Goal: Information Seeking & Learning: Compare options

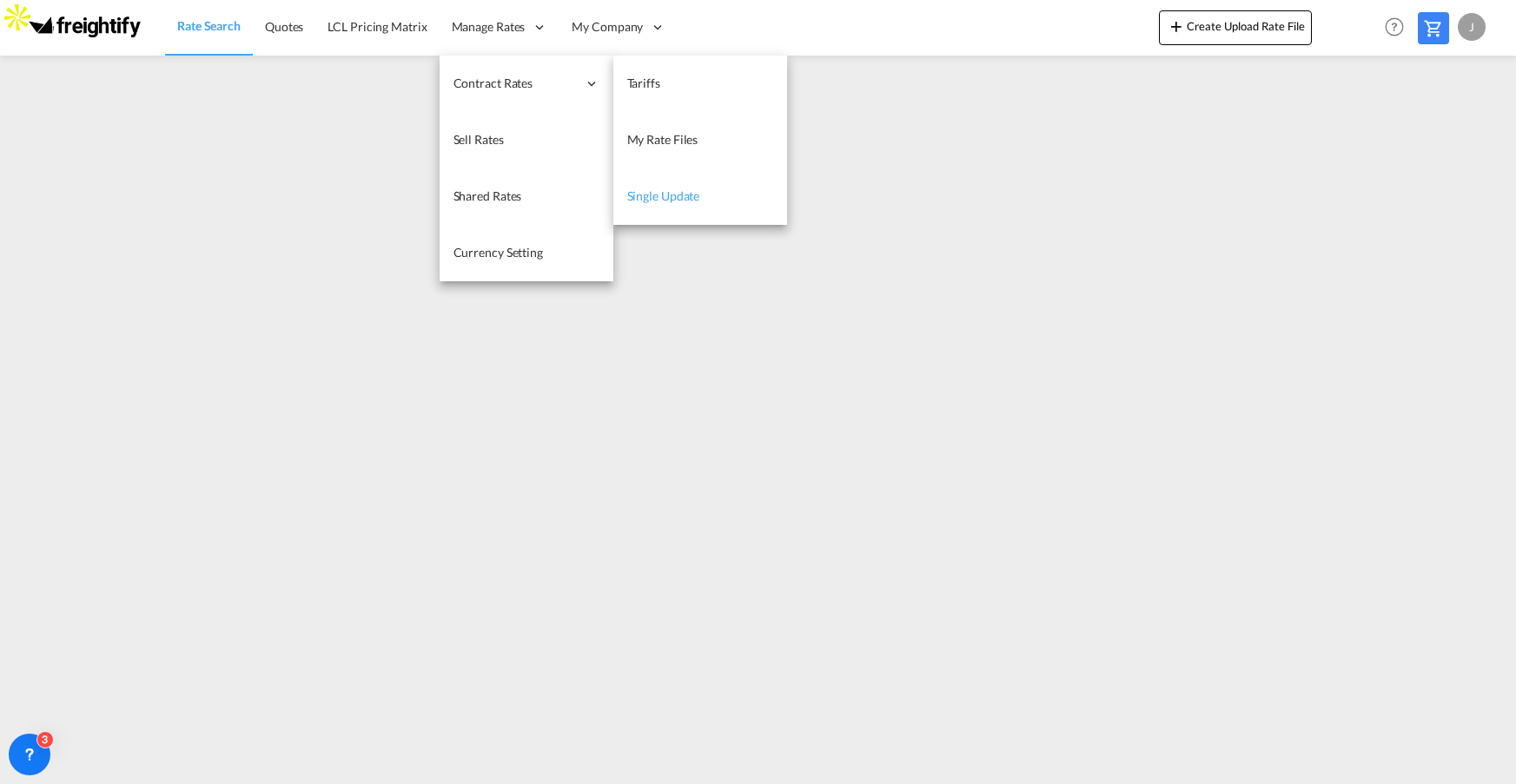
click at [674, 195] on span "Single Update" at bounding box center [663, 196] width 73 height 15
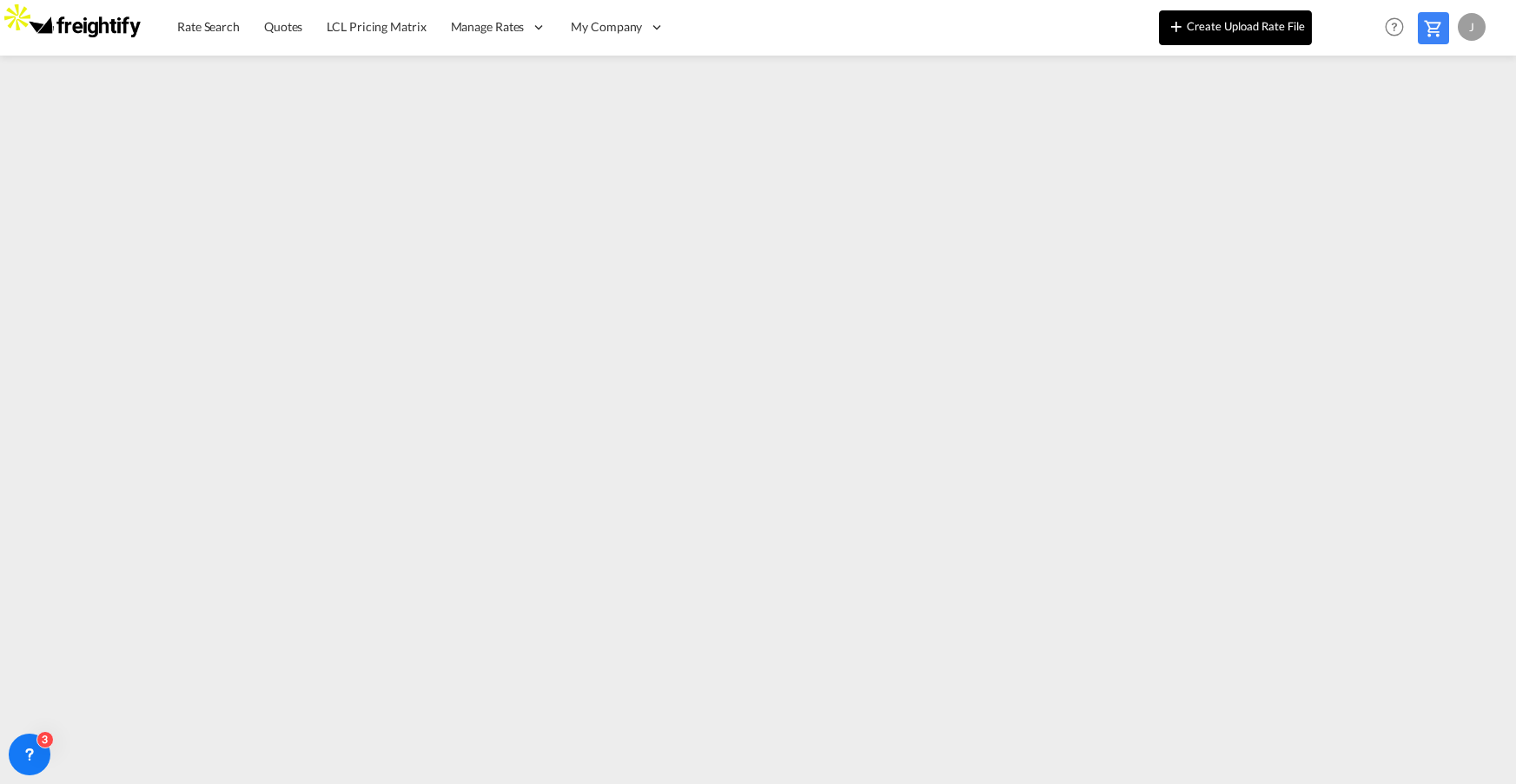
click at [1229, 25] on button "Create Upload Rate File" at bounding box center [1235, 27] width 153 height 35
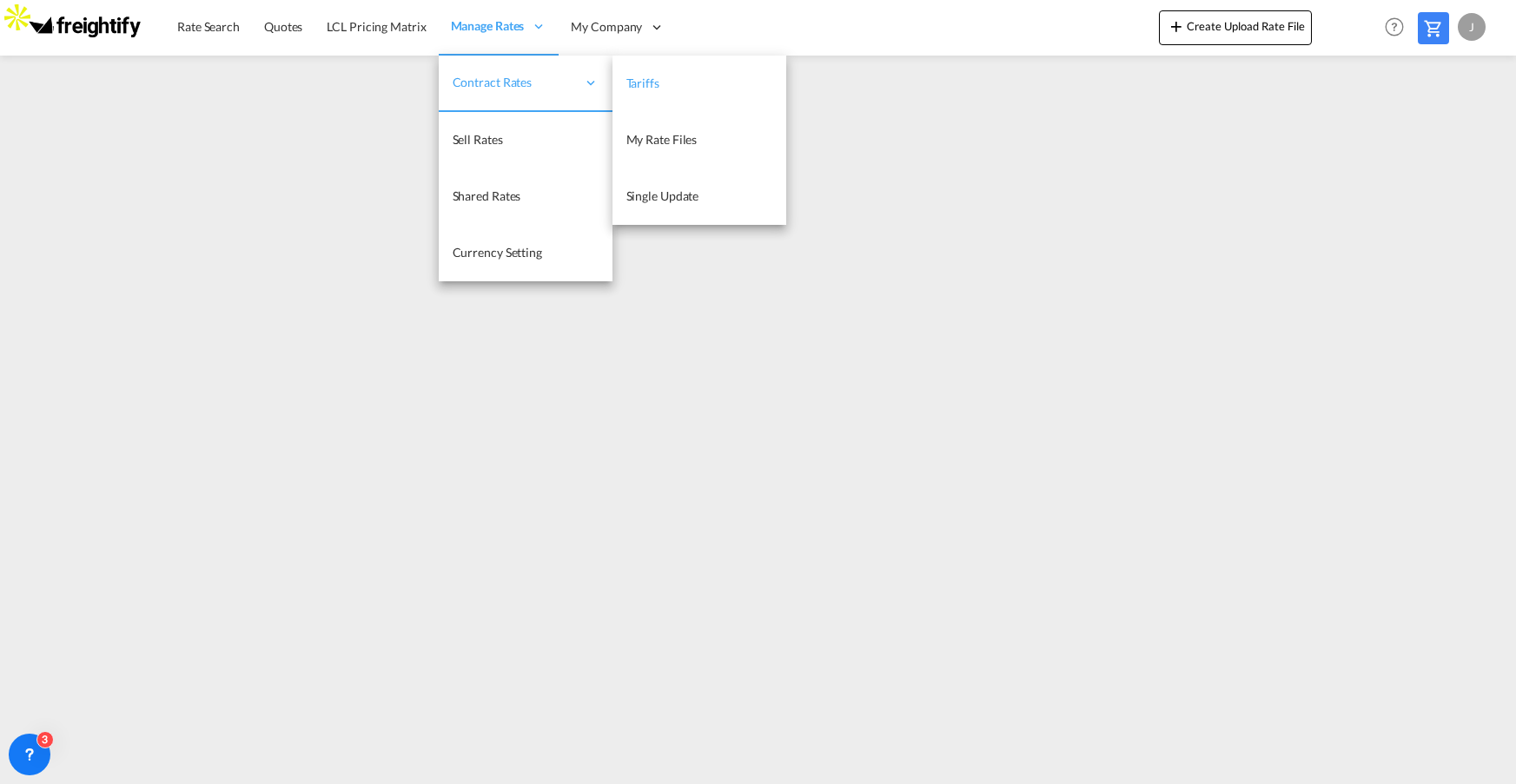
click at [651, 80] on span "Tariffs" at bounding box center [643, 83] width 33 height 15
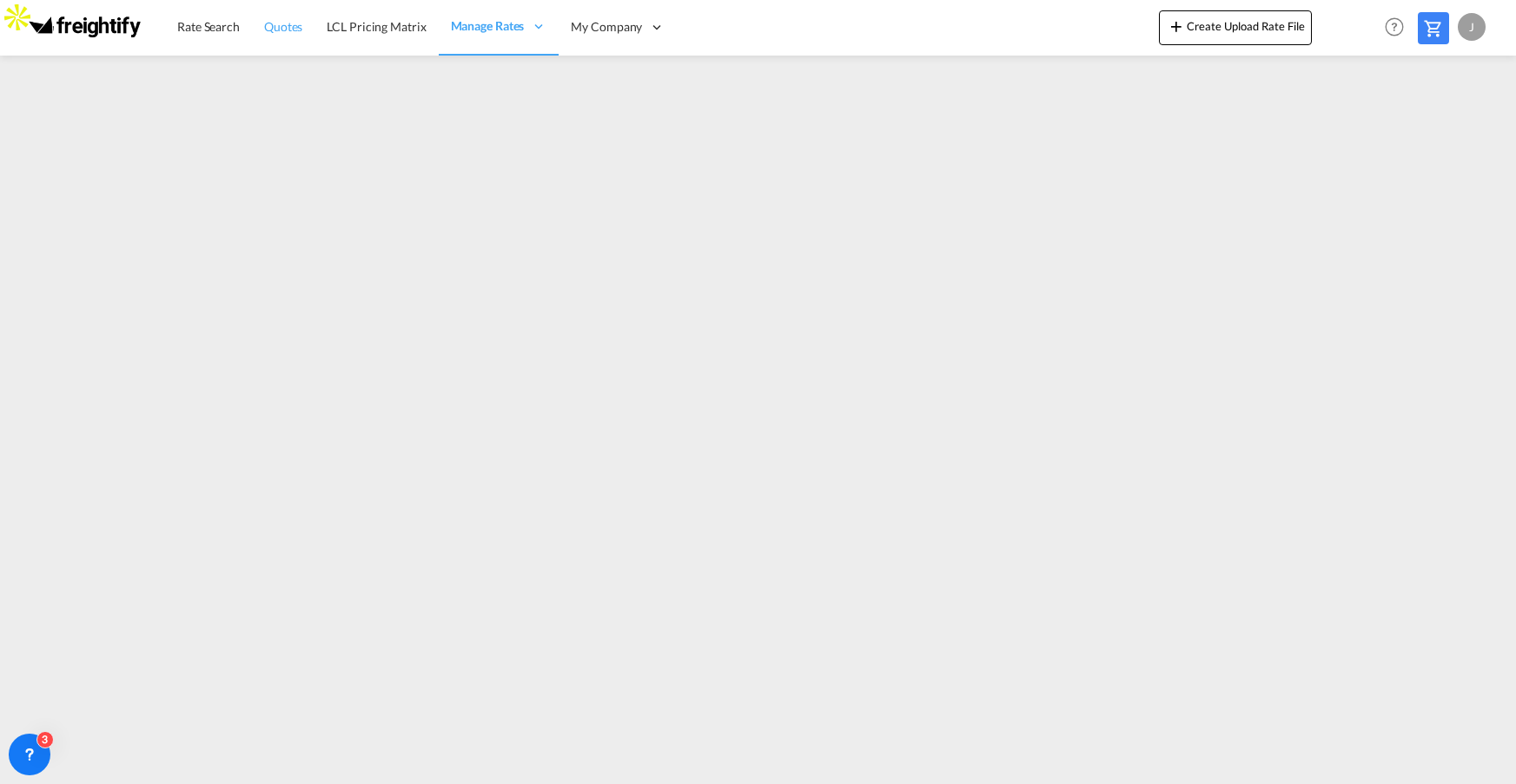
click at [290, 28] on span "Quotes" at bounding box center [283, 26] width 38 height 15
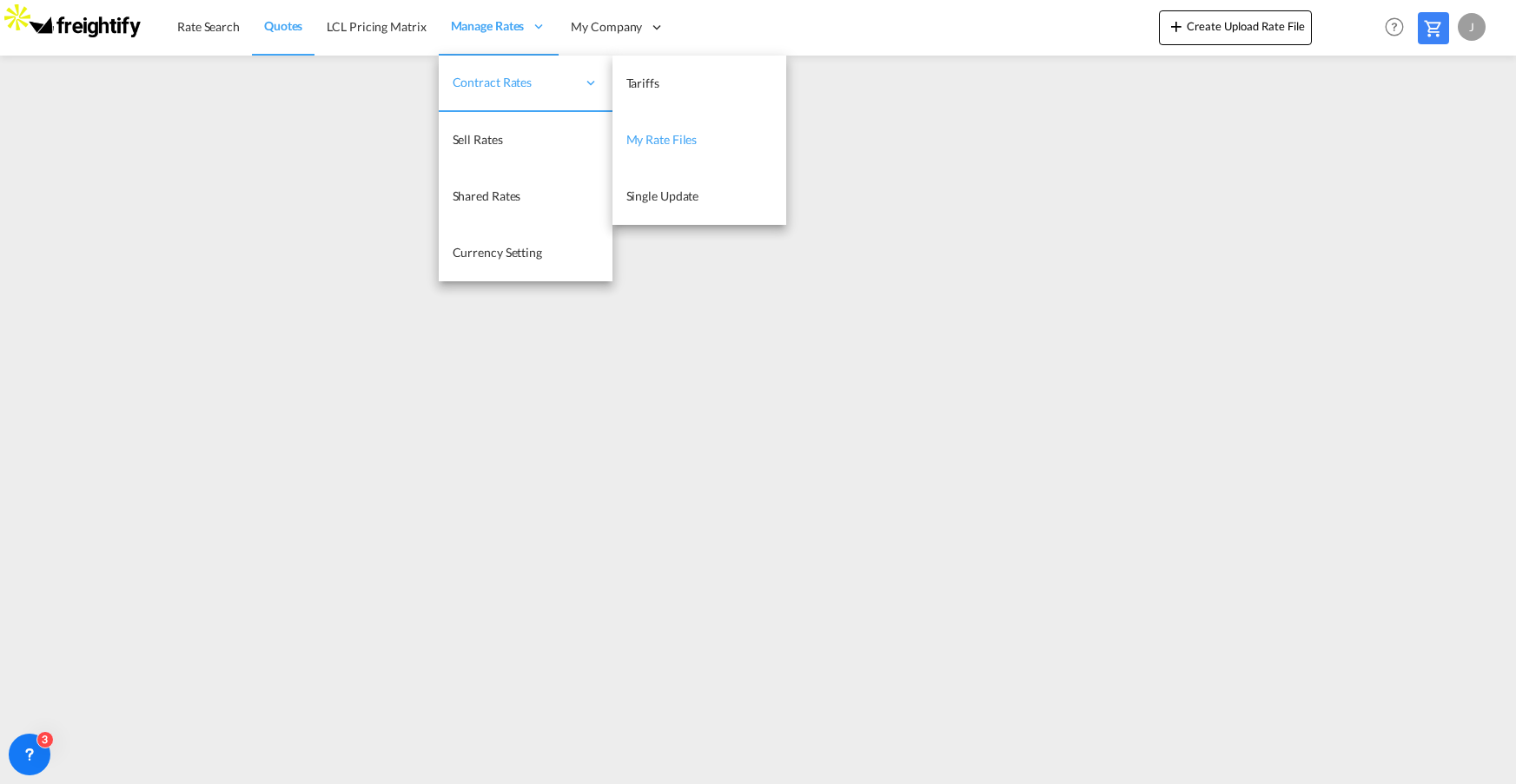
click at [681, 136] on span "My Rate Files" at bounding box center [662, 140] width 71 height 15
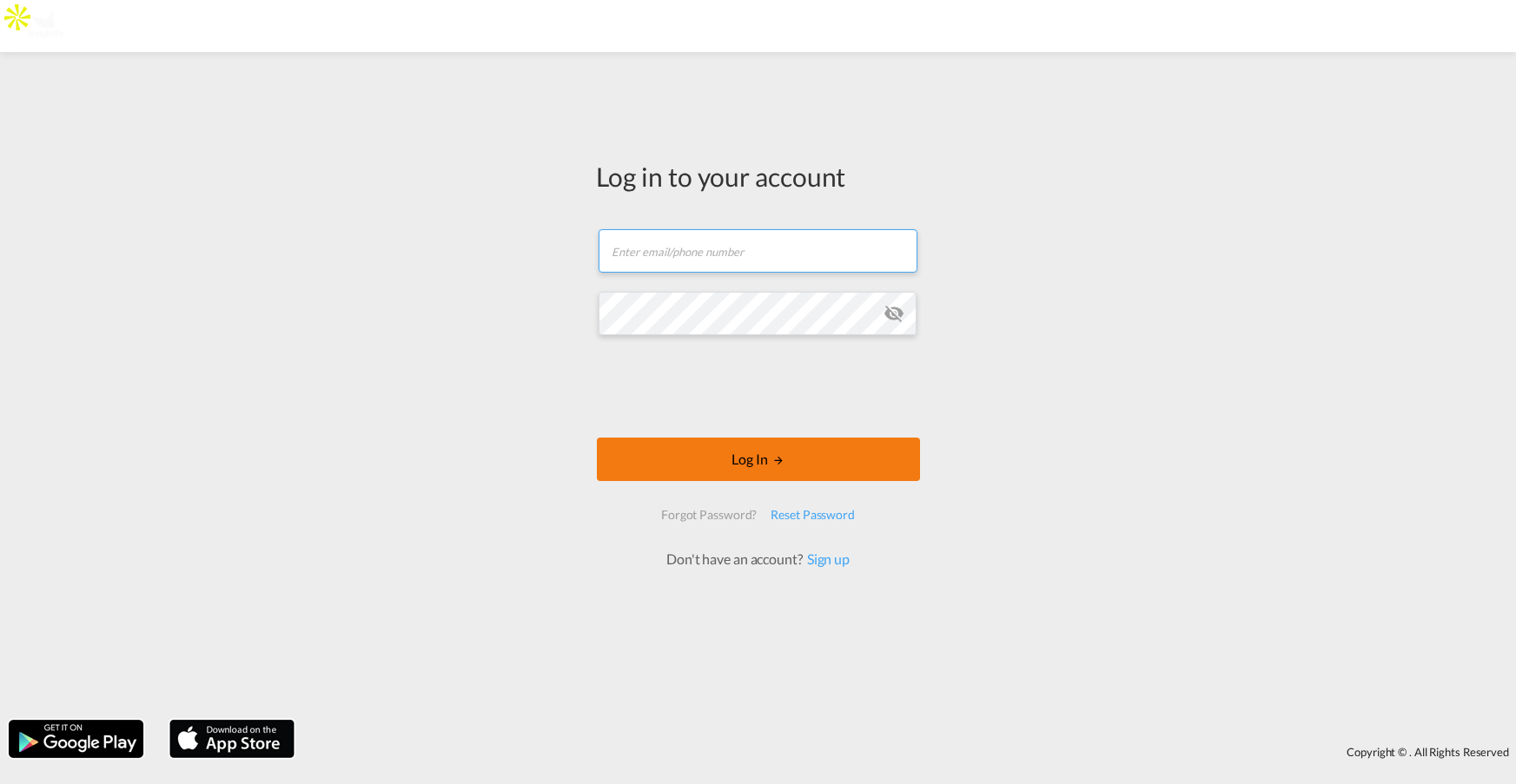
type input "[PERSON_NAME][EMAIL_ADDRESS][DOMAIN_NAME]"
click at [757, 470] on button "Log In" at bounding box center [758, 459] width 323 height 43
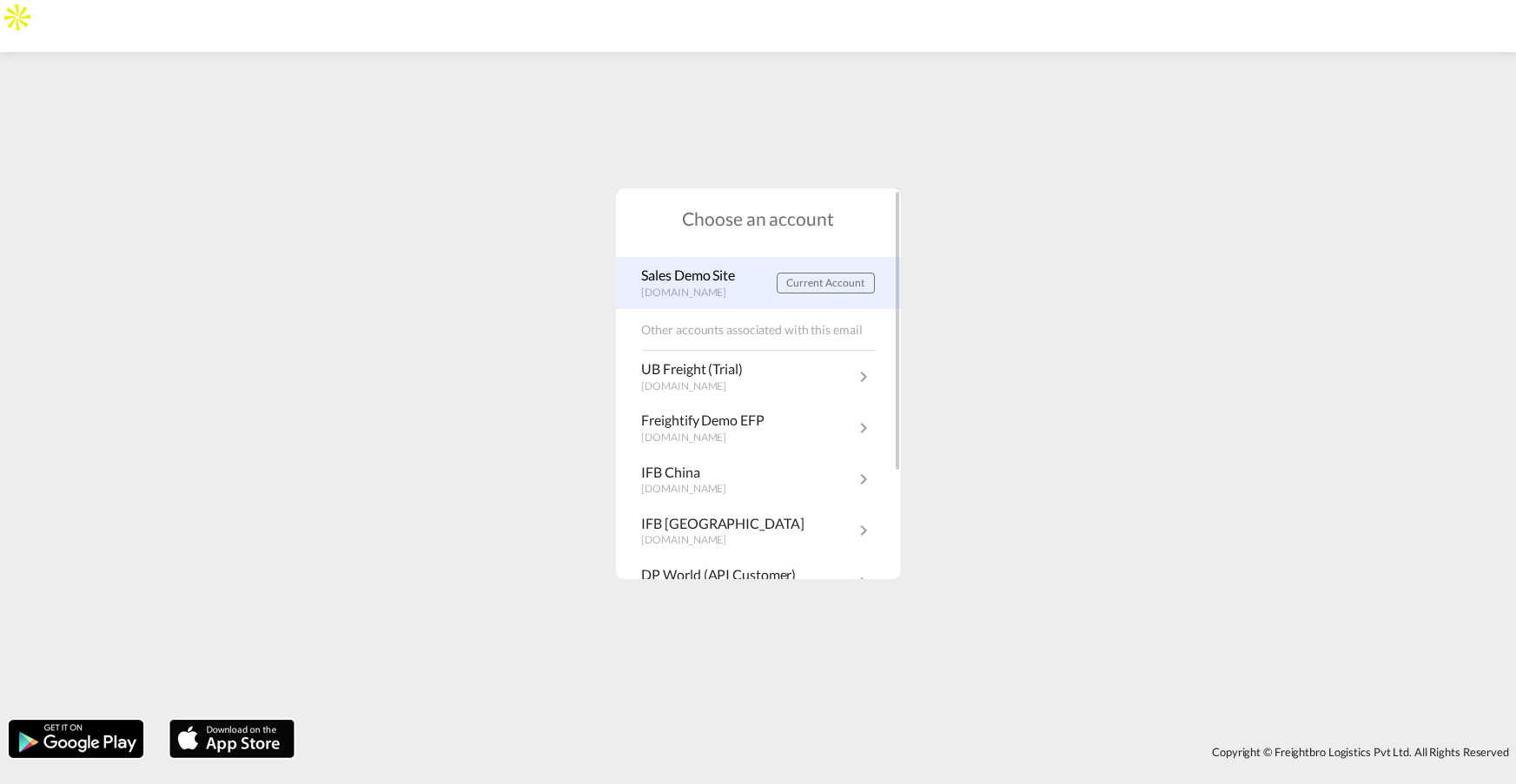
click at [669, 284] on p "Sales Demo Site" at bounding box center [693, 275] width 102 height 19
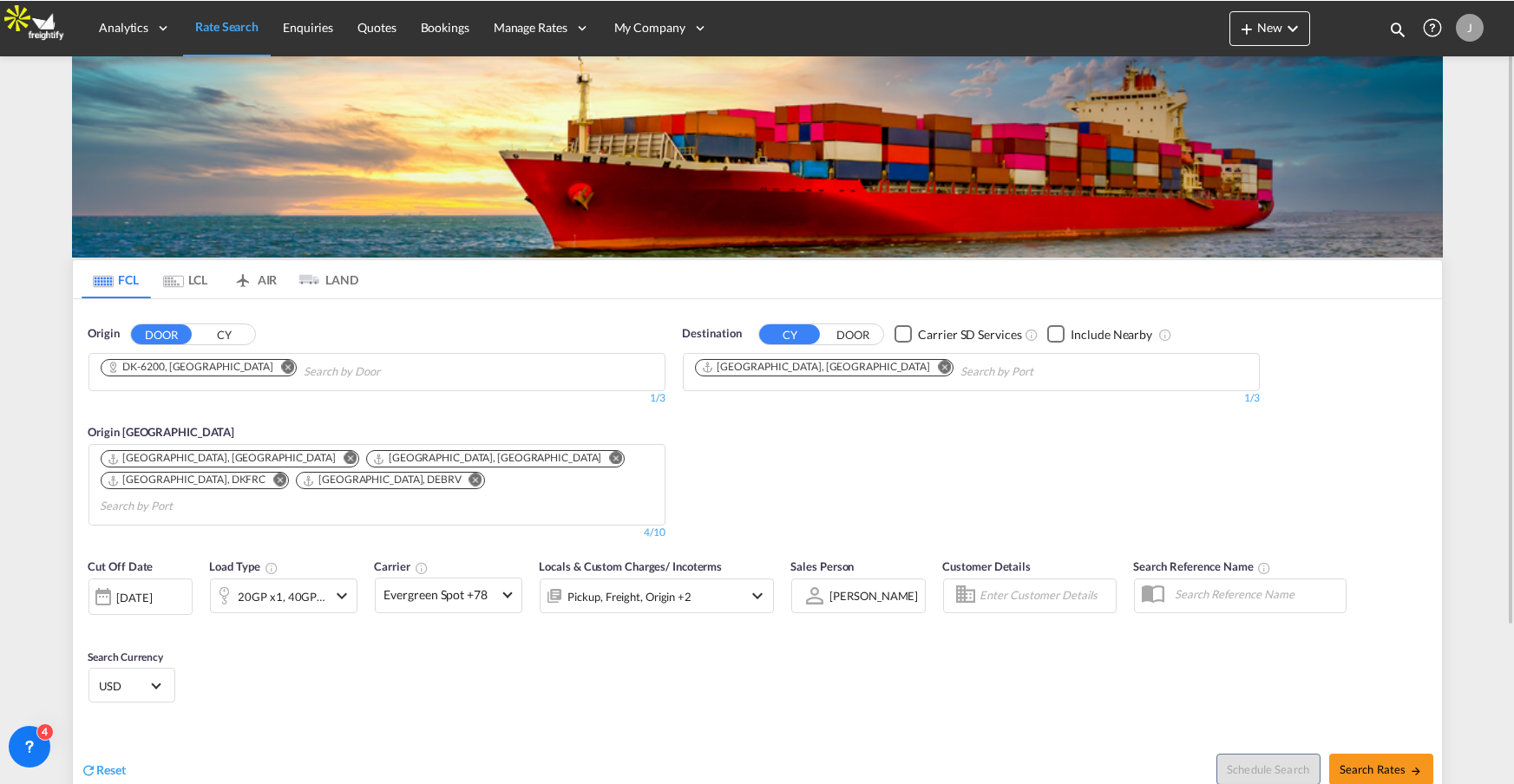
scroll to position [197, 0]
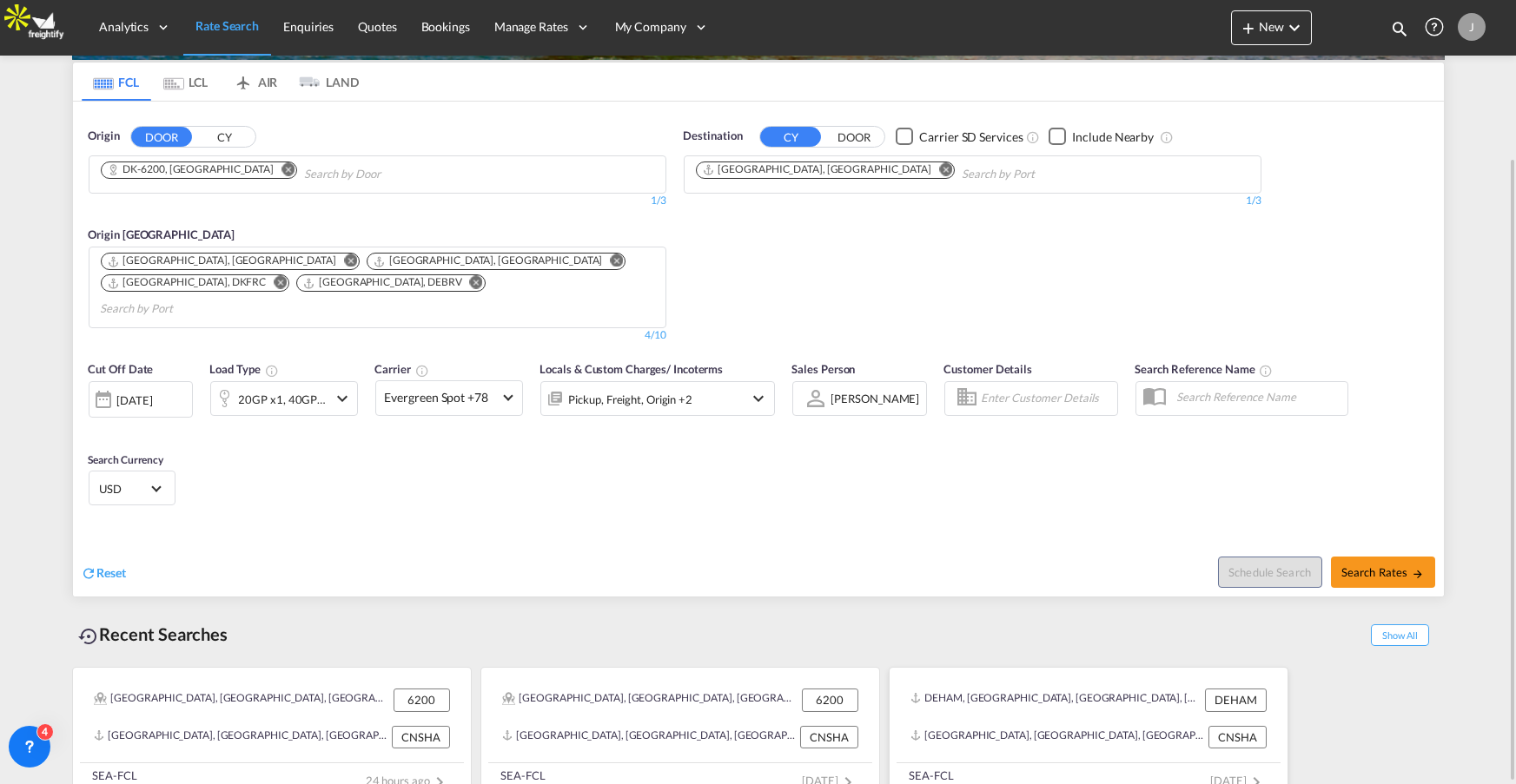
click at [1003, 692] on div "DEHAM, Hamburg, Germany, Western Europe, Europe DEHAM" at bounding box center [1089, 700] width 370 height 37
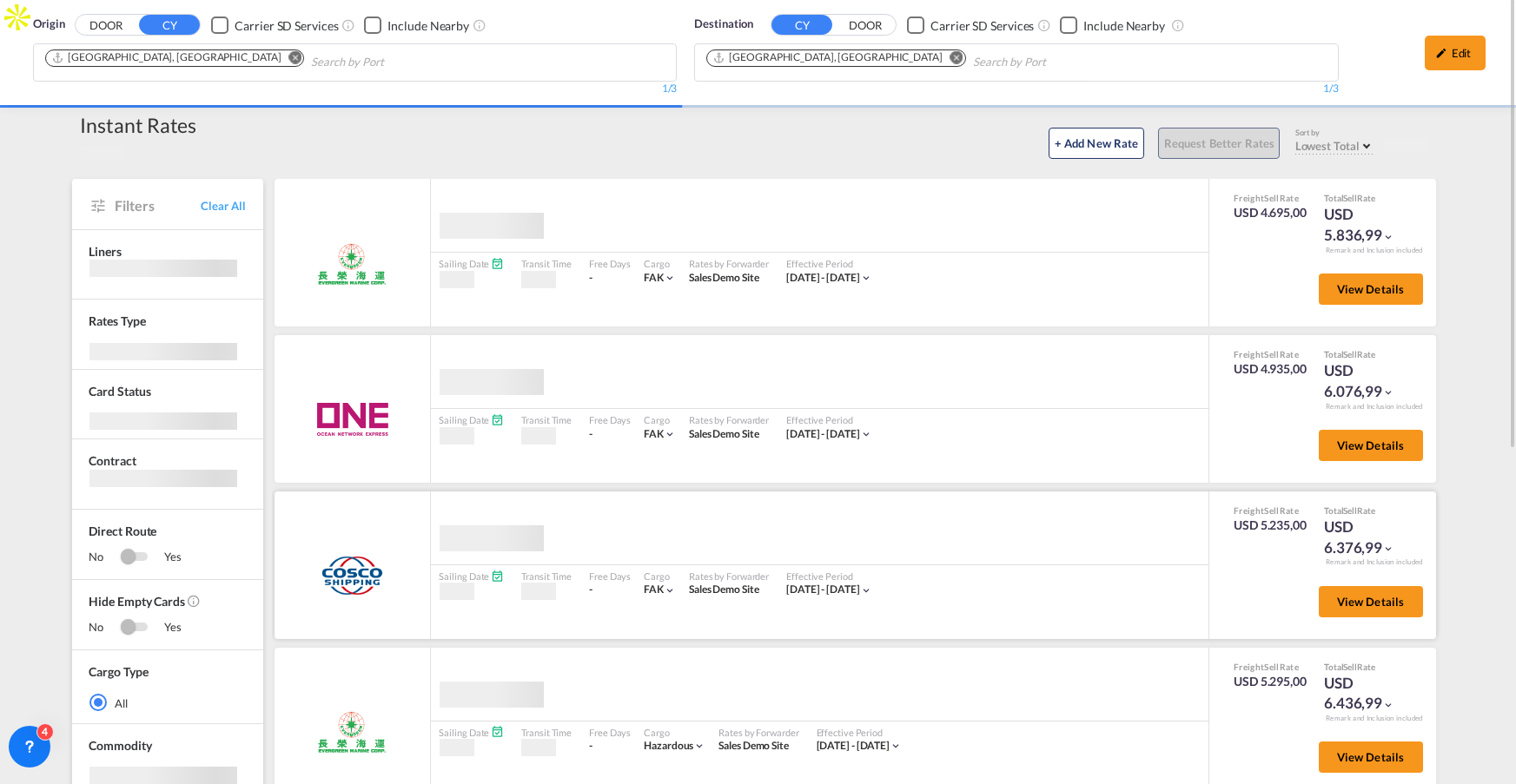
scroll to position [39, 0]
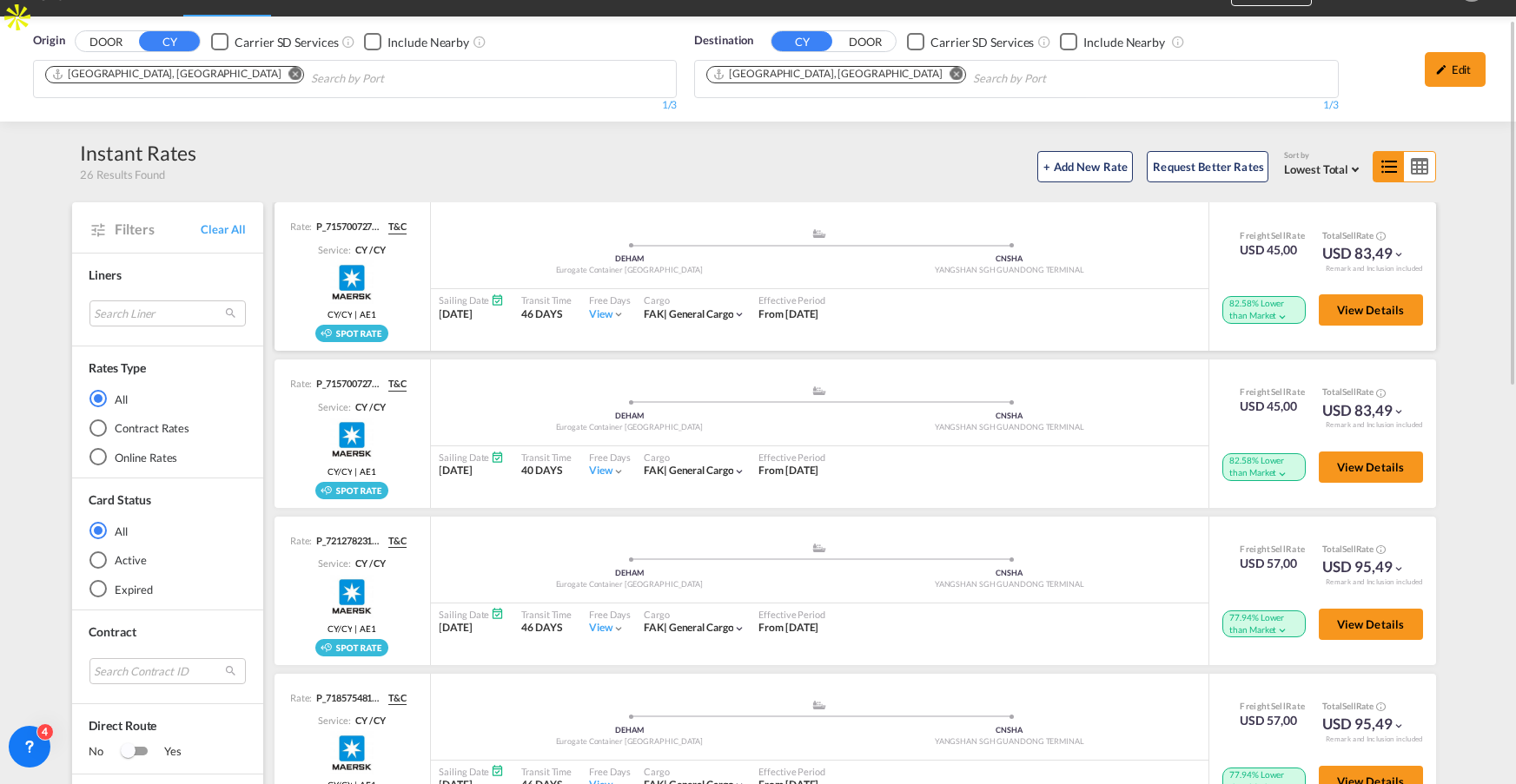
click at [1273, 314] on div "82.58% Lower than Market" at bounding box center [1264, 309] width 83 height 26
click at [1282, 314] on md-icon "icon-chevron-down" at bounding box center [1282, 316] width 12 height 12
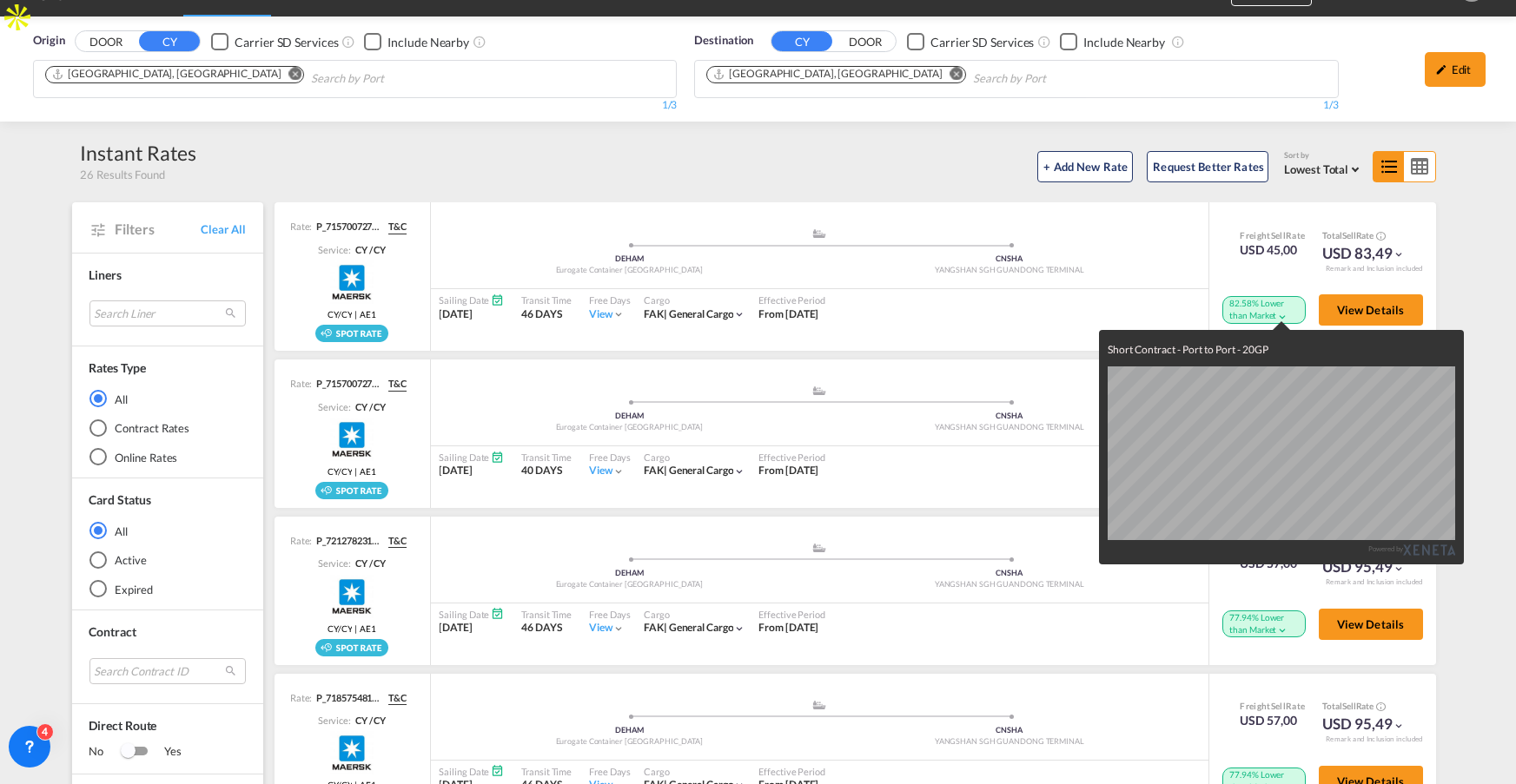
click at [1159, 314] on div "Short Contract - Port to Port - 20GP Powered by" at bounding box center [758, 392] width 1516 height 784
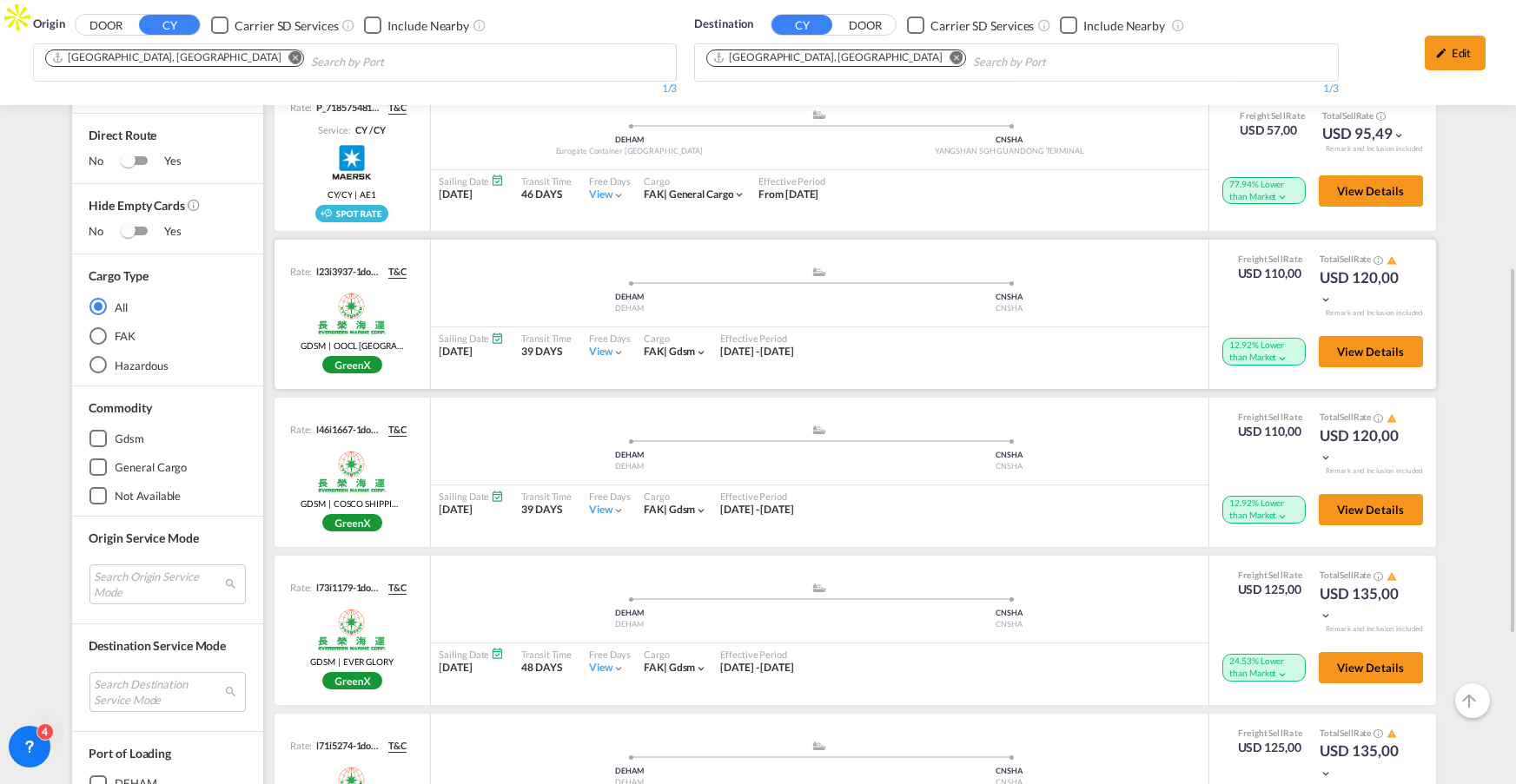
scroll to position [612, 0]
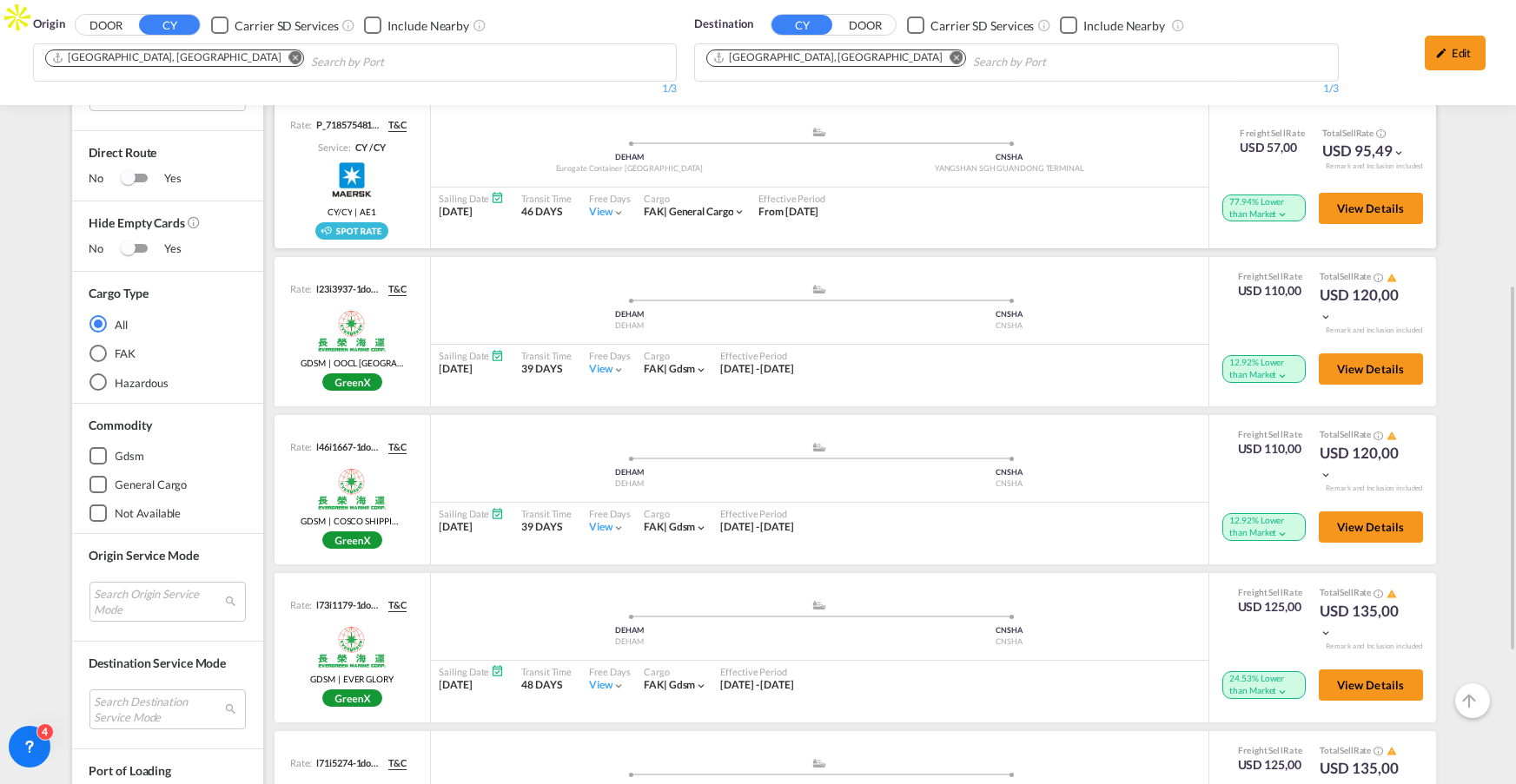
click at [1286, 210] on md-icon "icon-chevron-down" at bounding box center [1282, 214] width 12 height 12
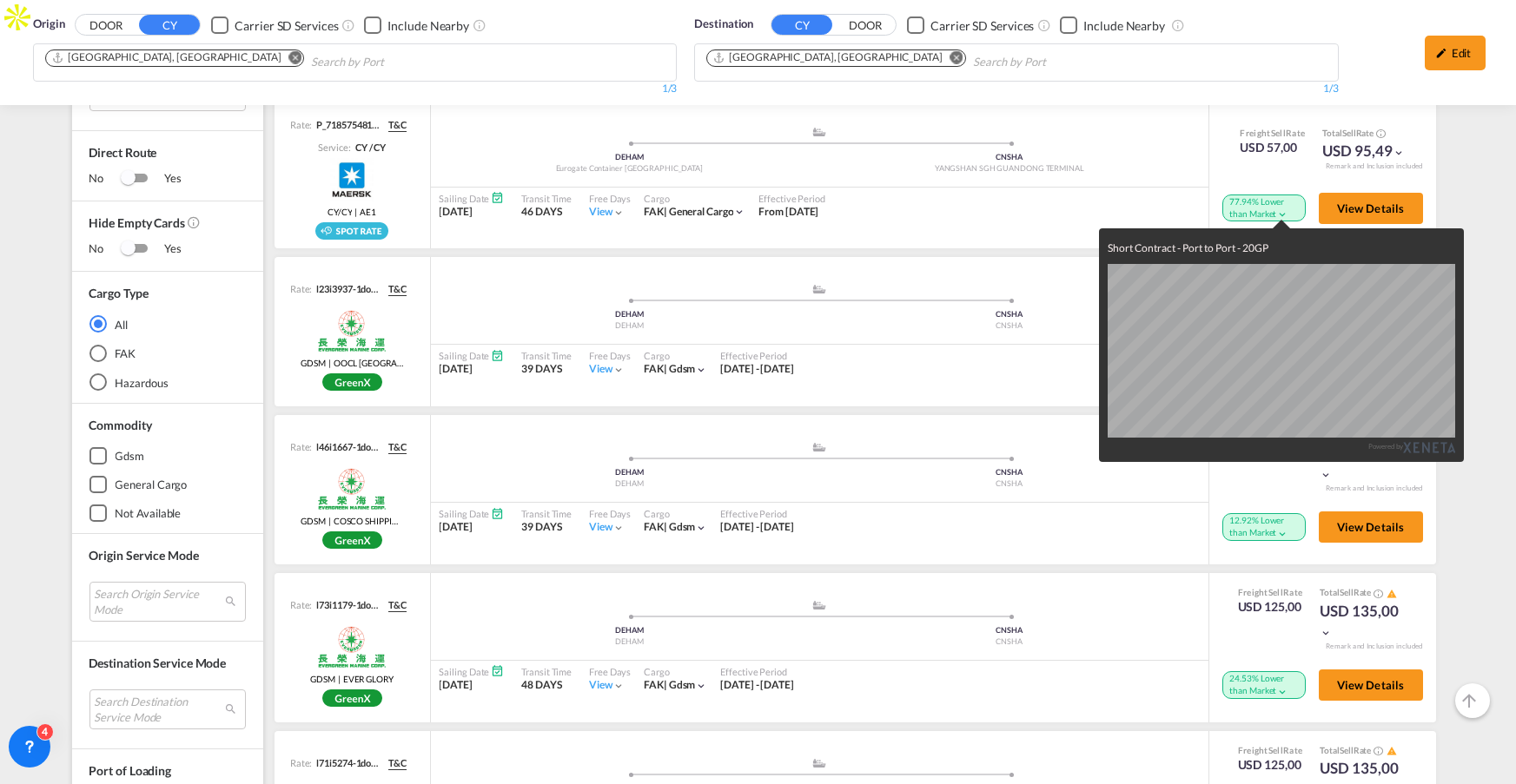
click at [1025, 190] on div "Short Contract - Port to Port - 20GP Powered by" at bounding box center [758, 392] width 1516 height 784
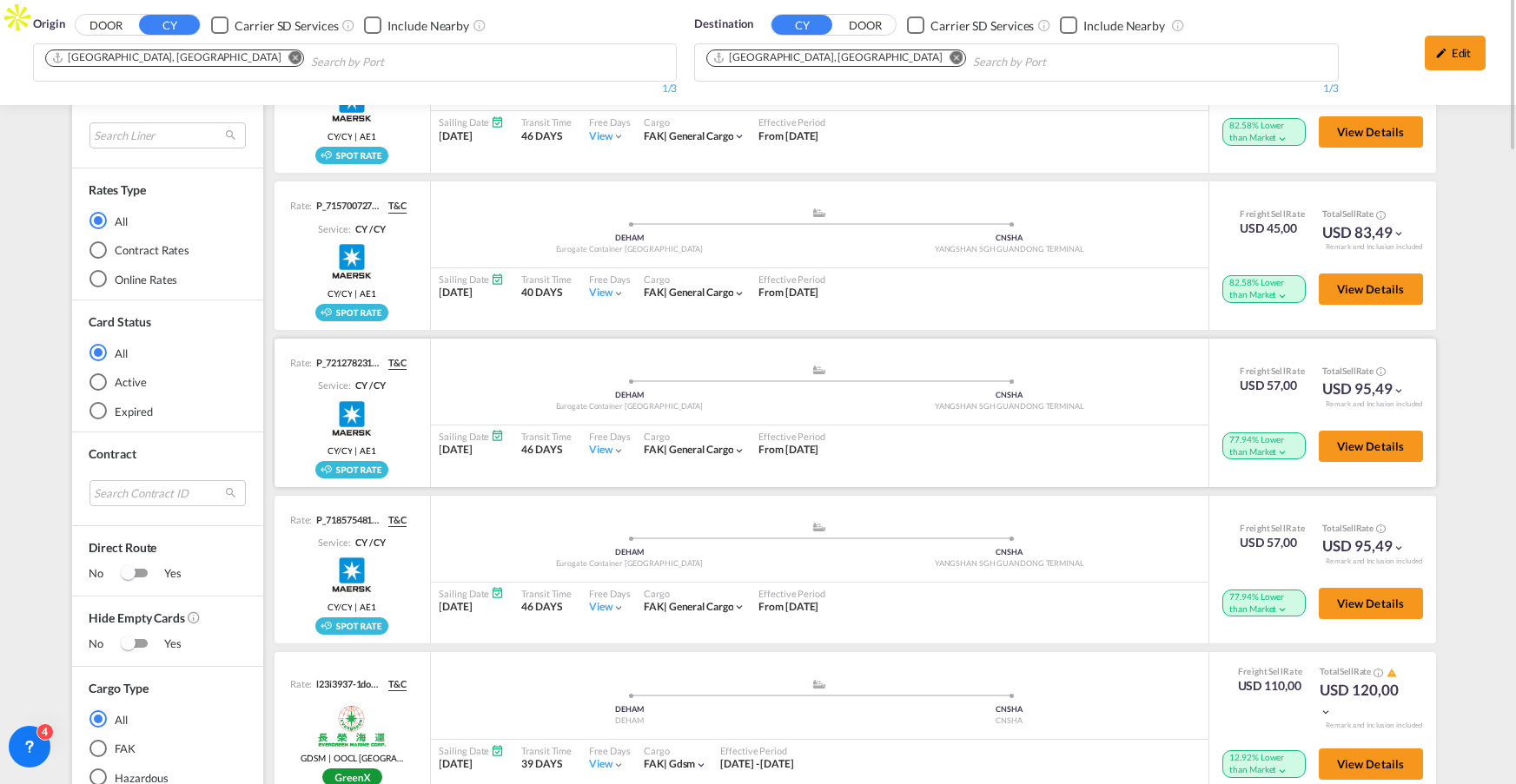
scroll to position [0, 0]
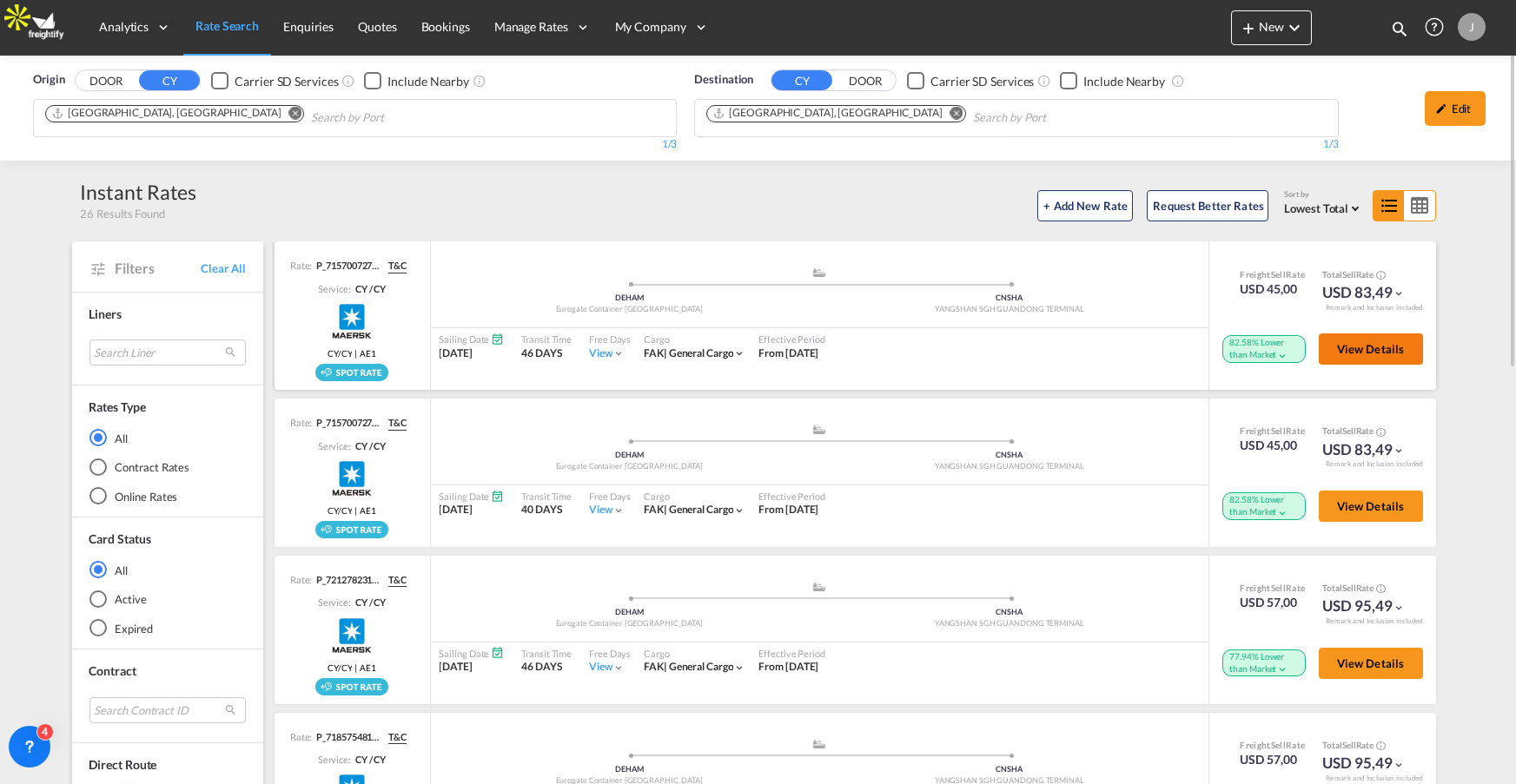
click at [1387, 339] on button "View Details" at bounding box center [1370, 349] width 104 height 31
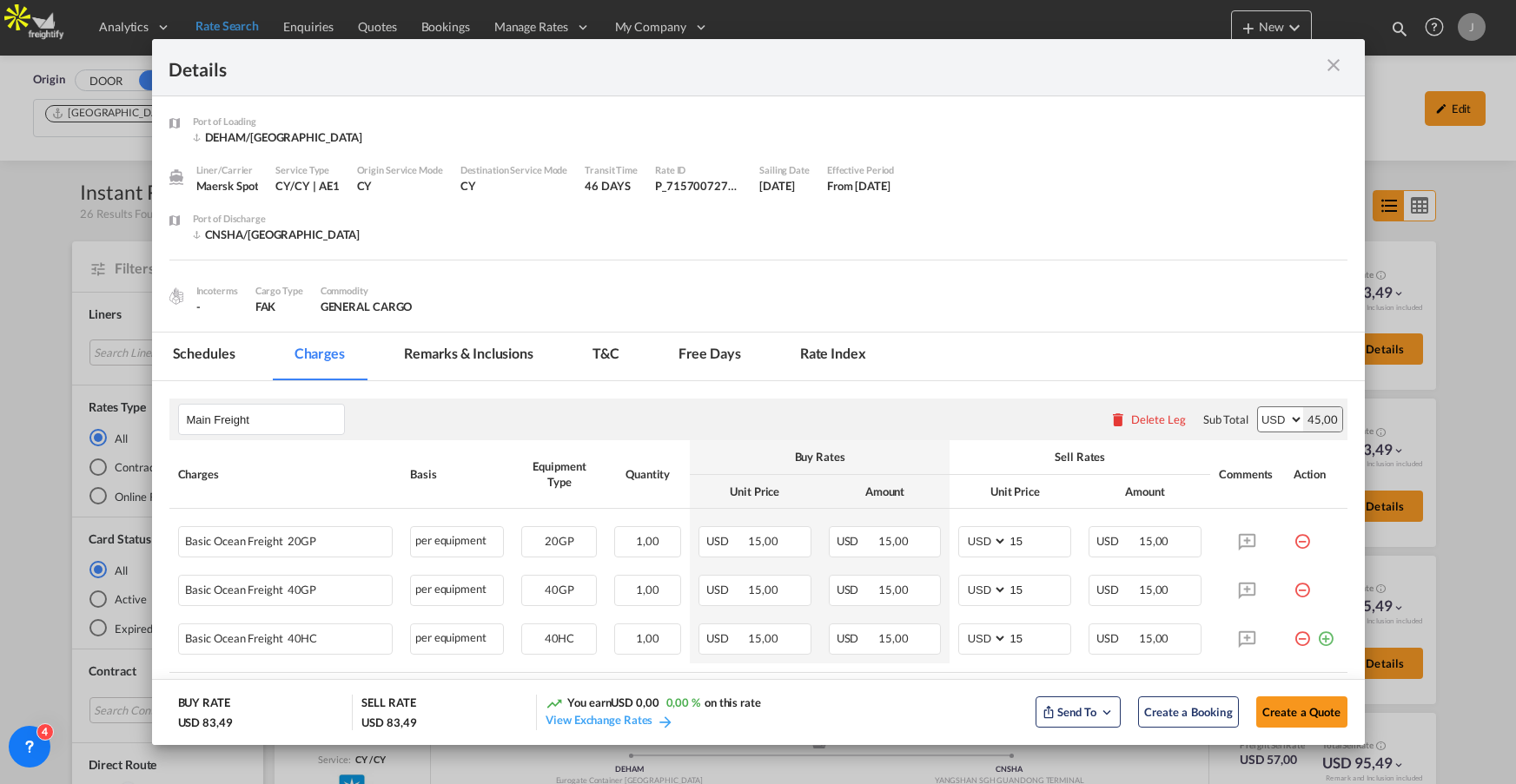
click at [841, 353] on md-tab-item "Rate Index" at bounding box center [833, 356] width 108 height 48
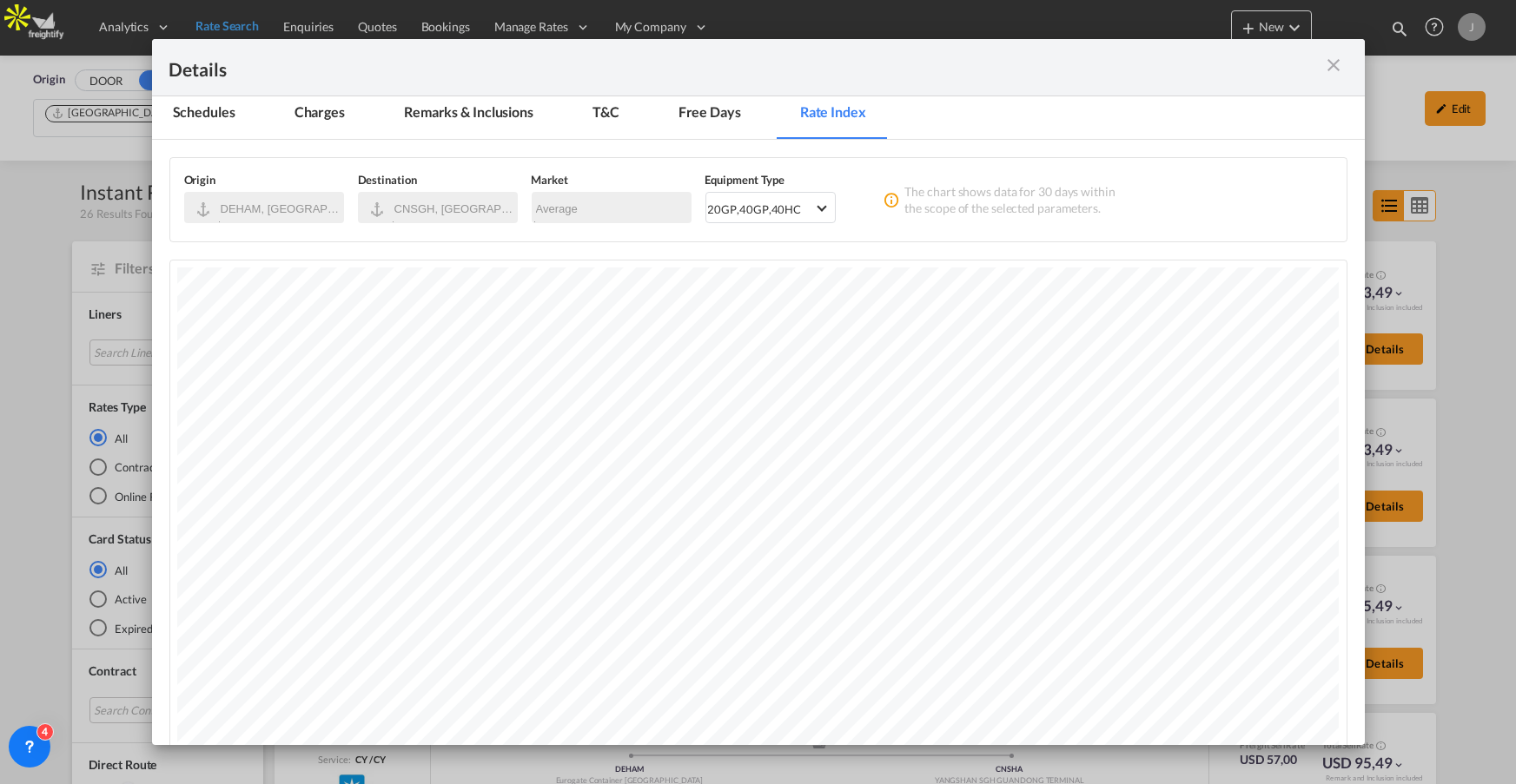
scroll to position [229, 0]
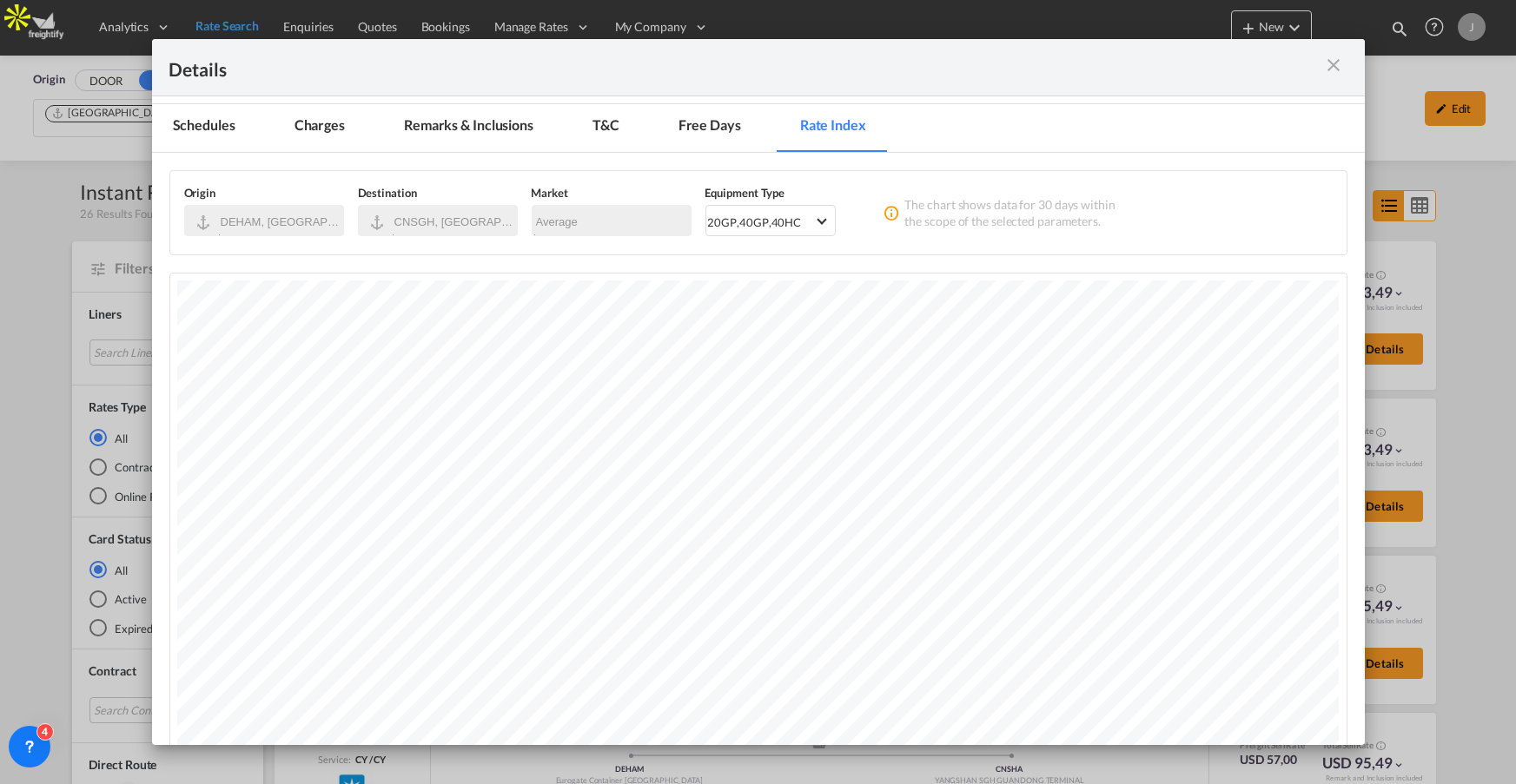
click at [1337, 68] on md-icon "icon-close m-3 fg-AAA8AD cursor" at bounding box center [1335, 65] width 21 height 21
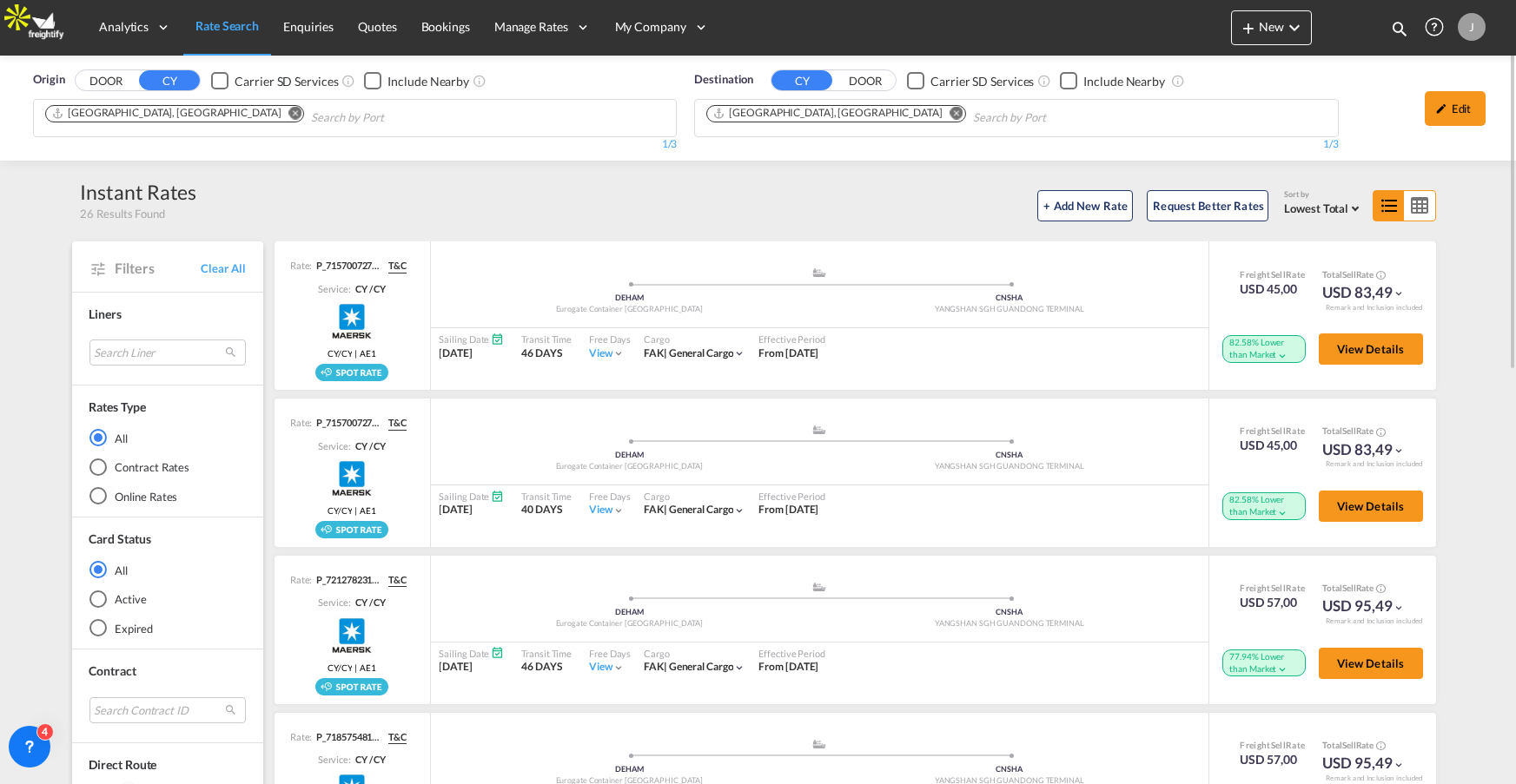
click at [96, 466] on div "Contract Rates" at bounding box center [98, 467] width 17 height 17
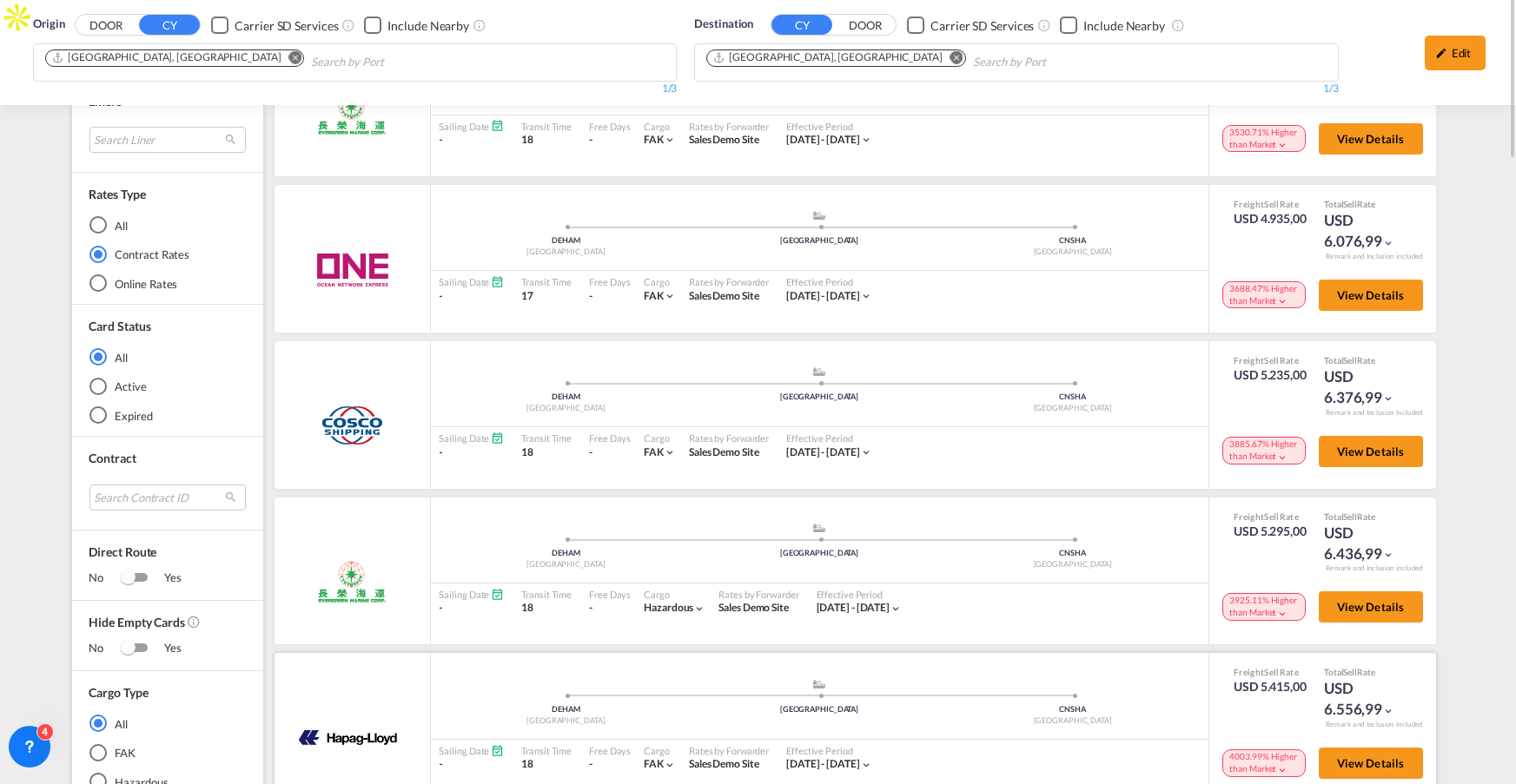
scroll to position [419, 0]
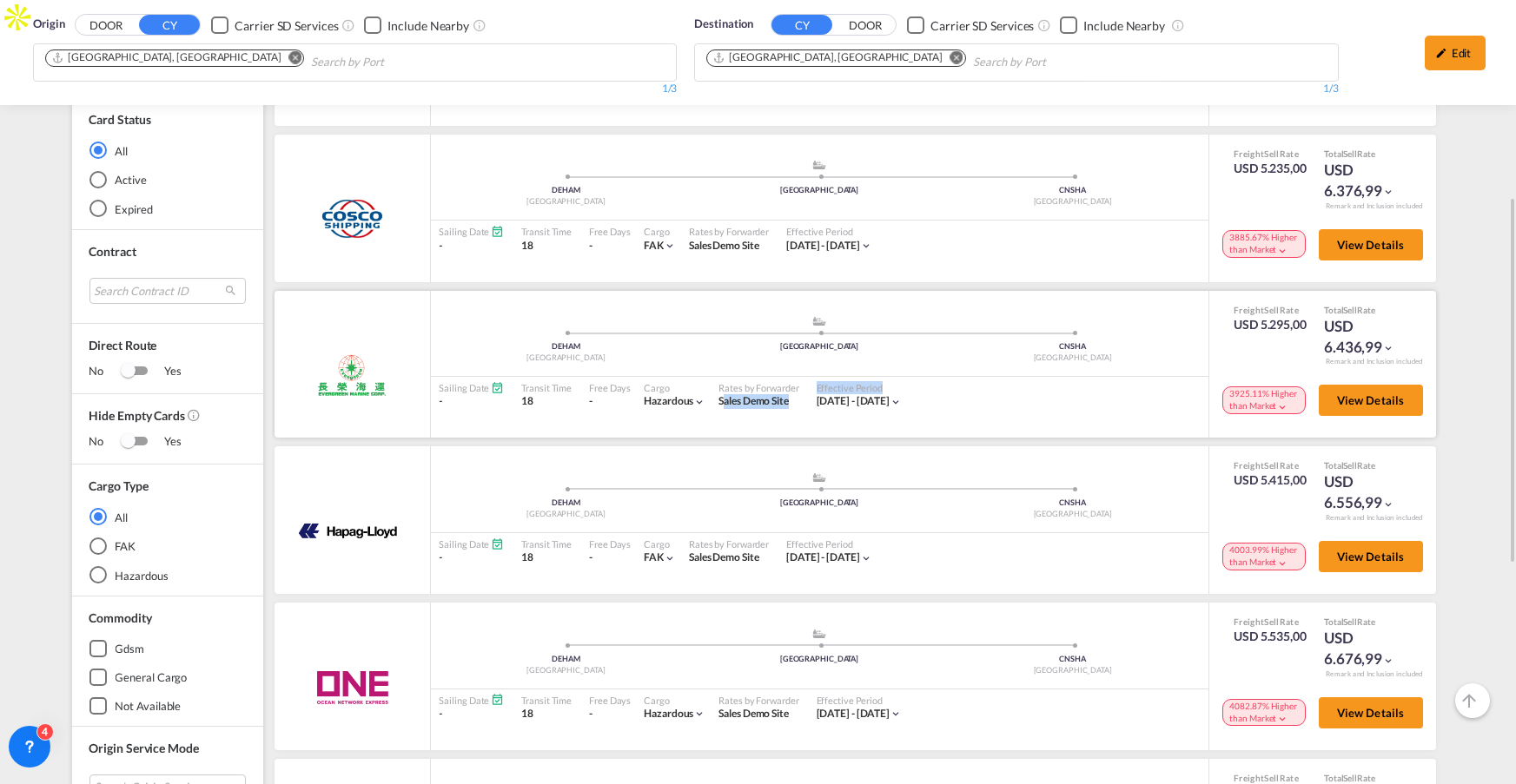
drag, startPoint x: 714, startPoint y: 401, endPoint x: 810, endPoint y: 394, distance: 96.3
click at [810, 394] on div "Sailing Date - Transit Time 18 Free Days View - Cargo Hazardous | Rates by Forw…" at bounding box center [819, 395] width 778 height 37
click at [789, 393] on div "Rates by Forwarder" at bounding box center [758, 387] width 80 height 13
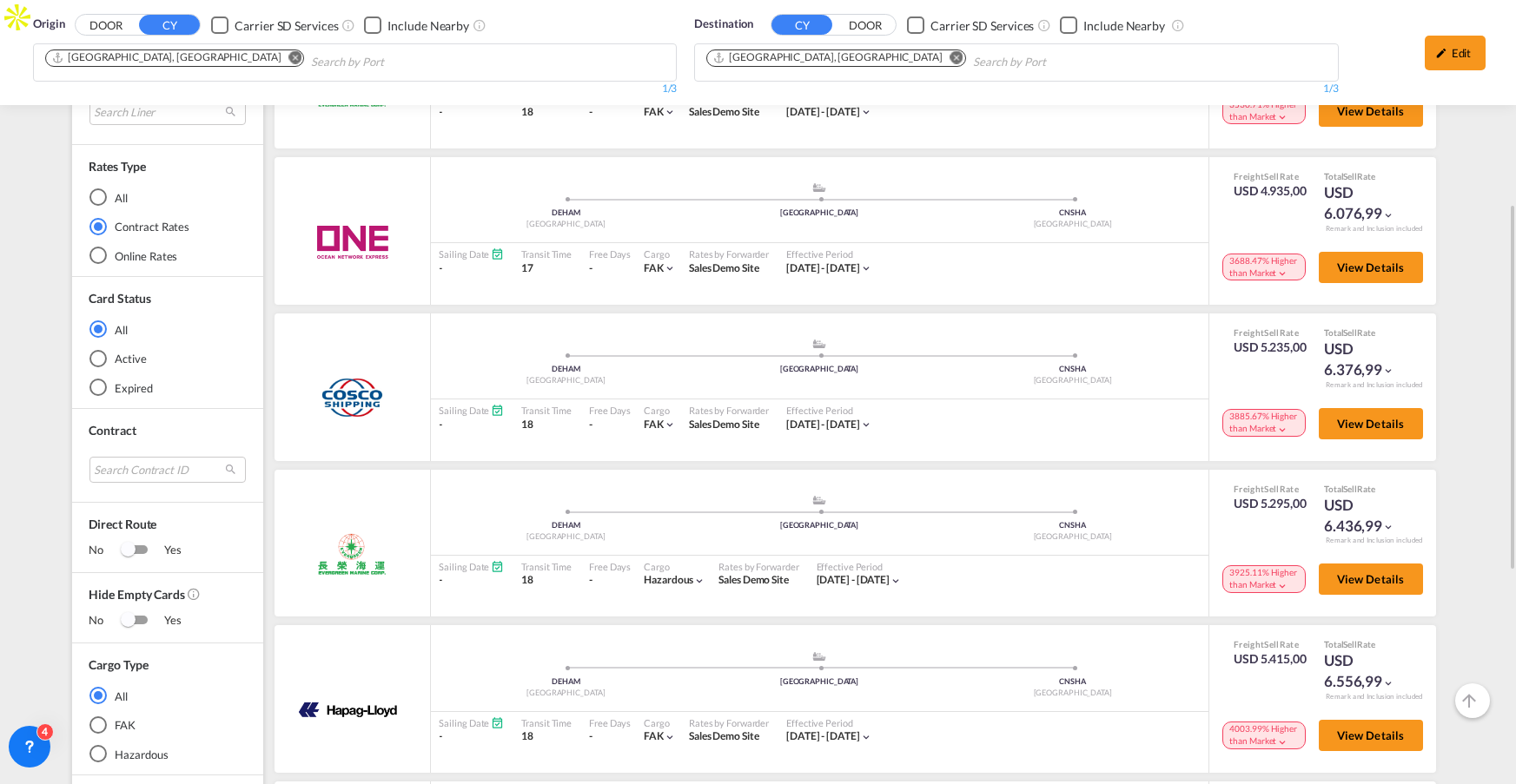
scroll to position [0, 0]
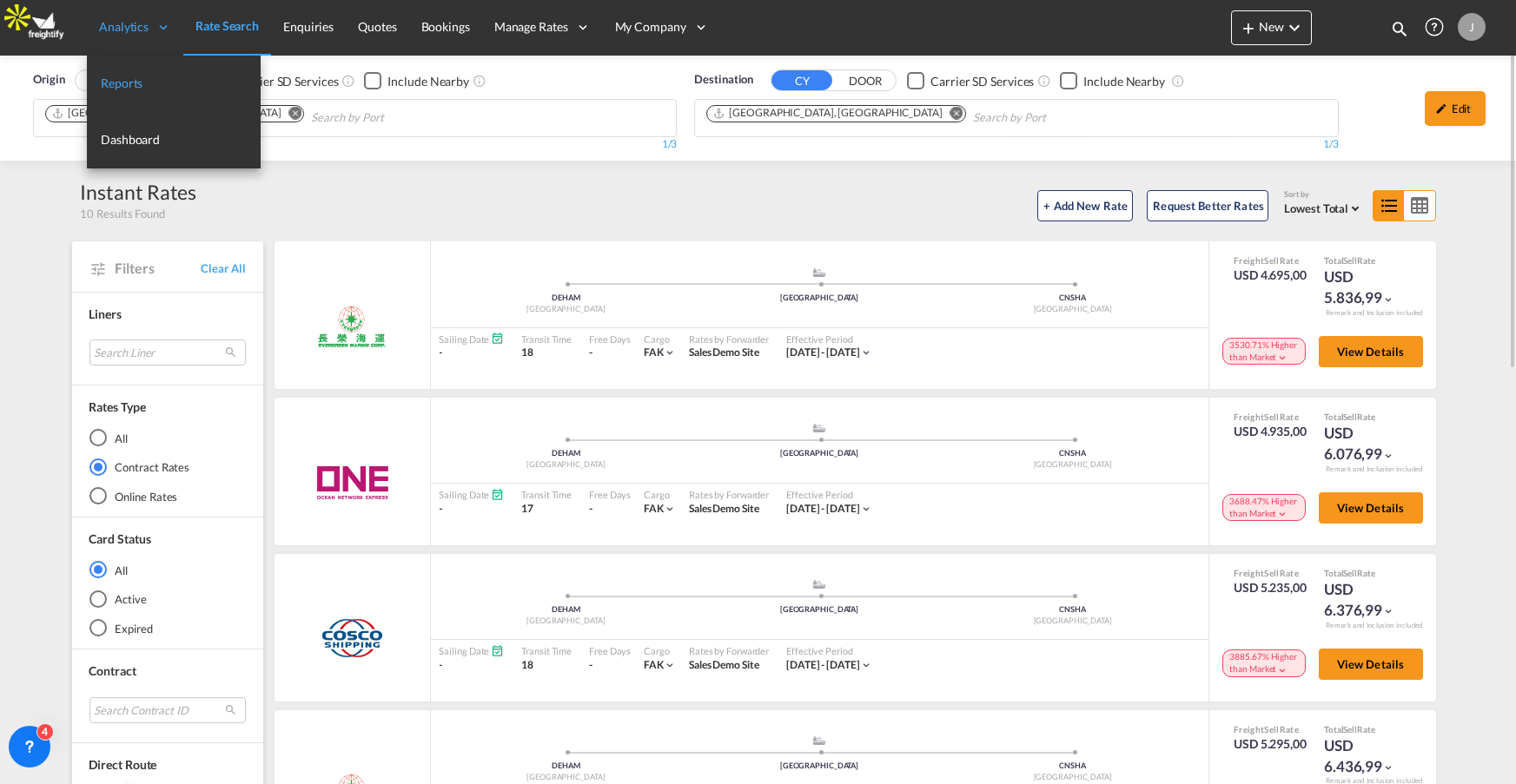
click at [124, 77] on span "Reports" at bounding box center [122, 83] width 42 height 15
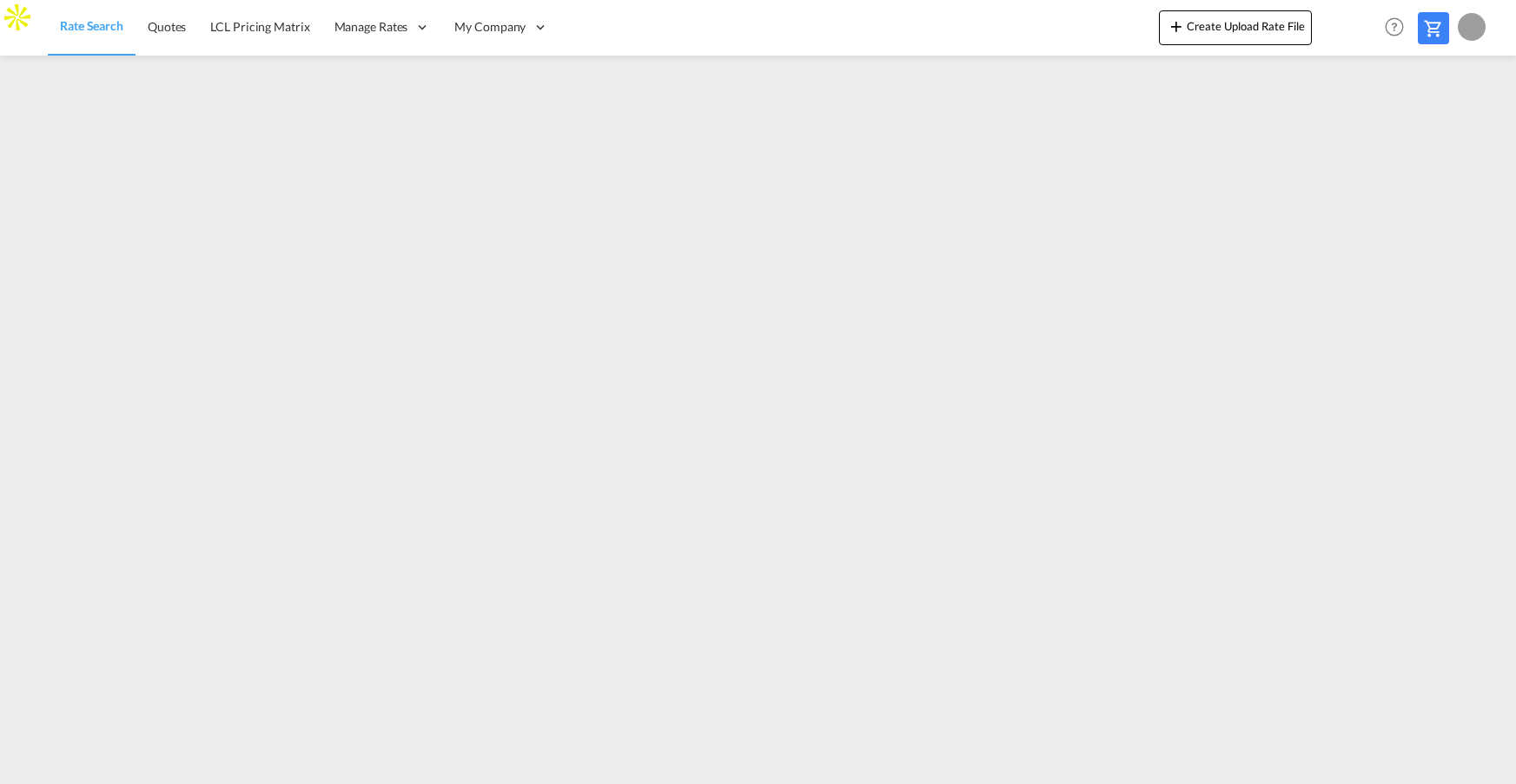
click at [1434, 27] on md-icon at bounding box center [1434, 28] width 21 height 21
click at [166, 26] on span "Quotes" at bounding box center [166, 26] width 38 height 15
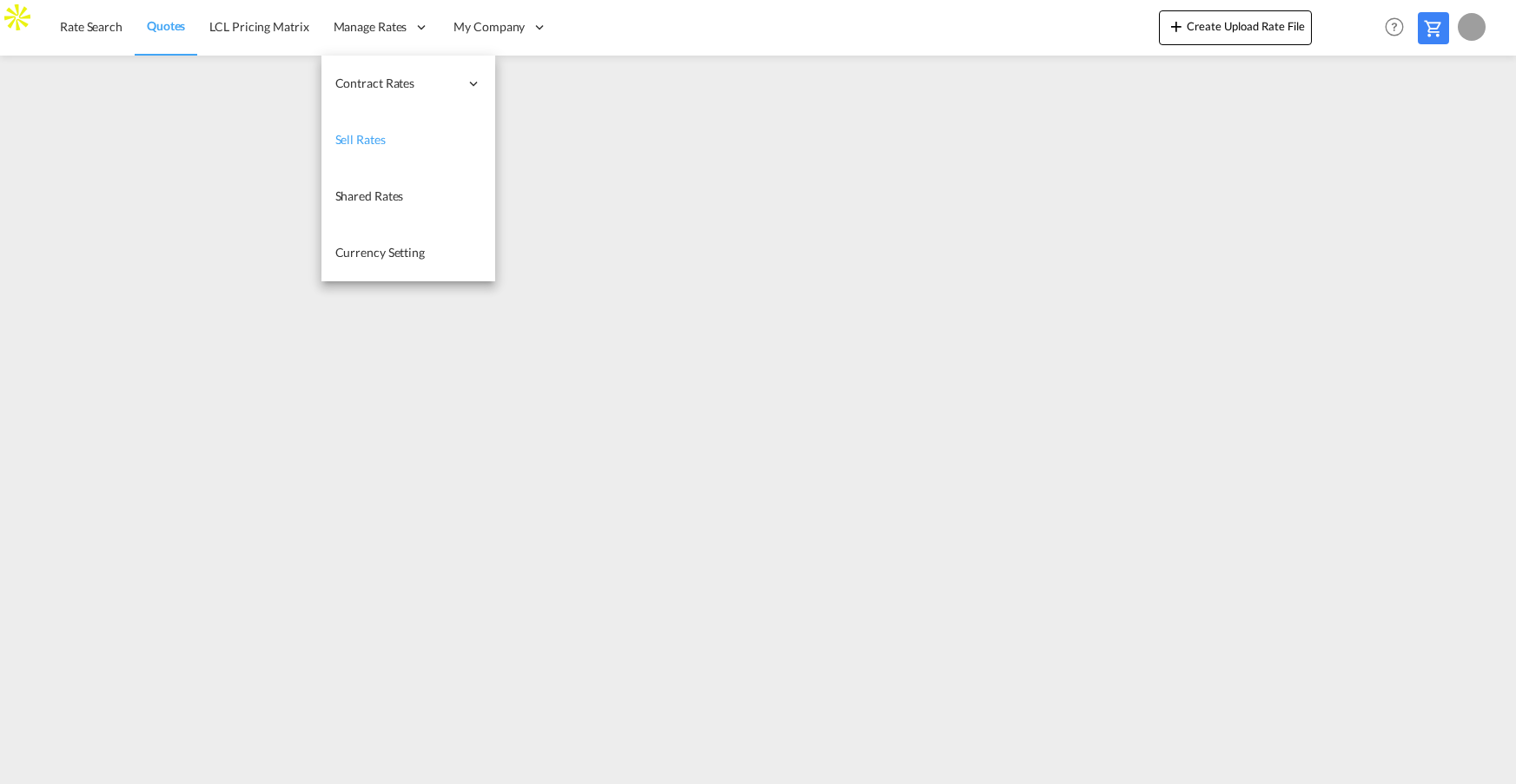
click at [370, 138] on span "Sell Rates" at bounding box center [360, 140] width 50 height 15
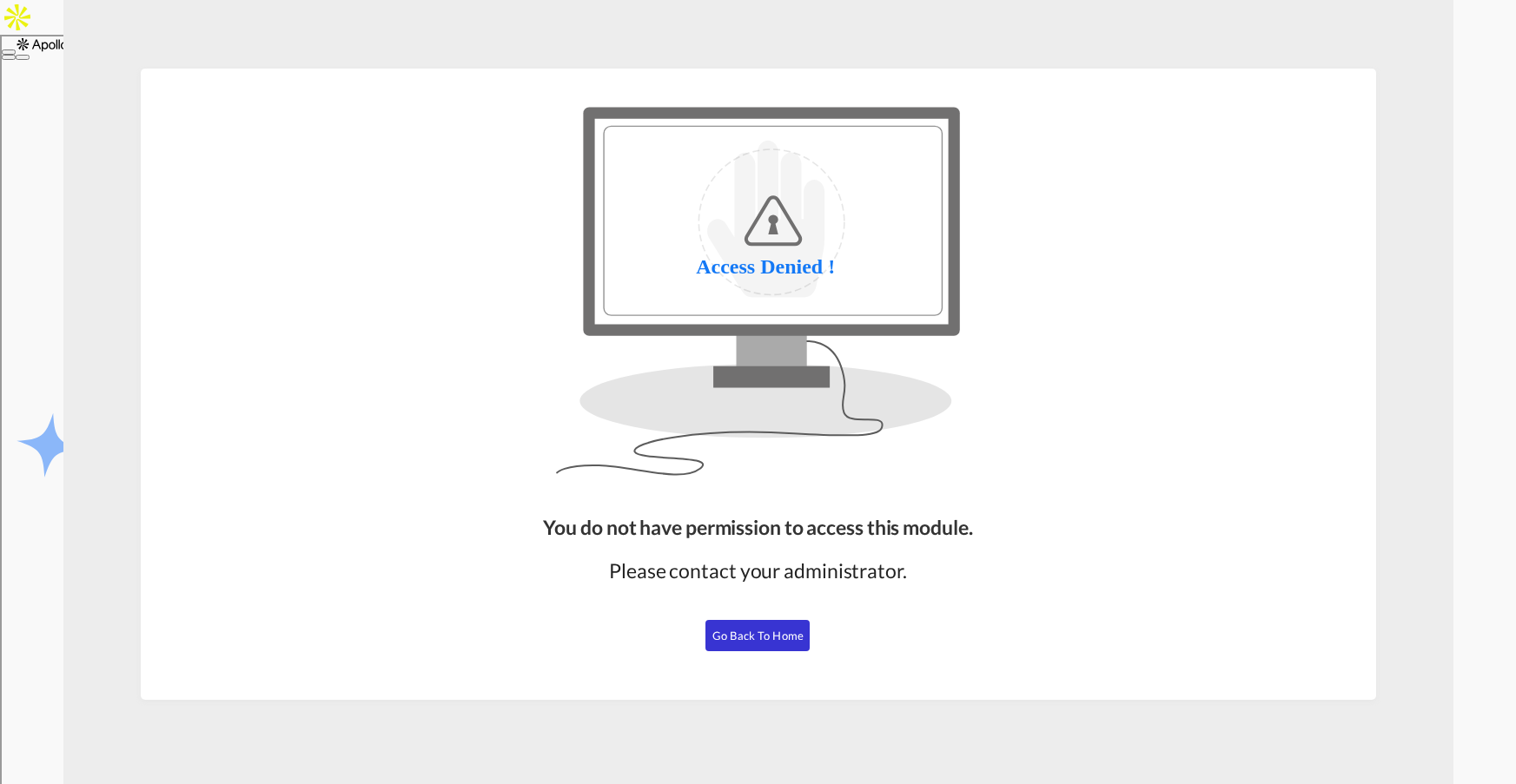
click at [734, 628] on span "Go Back to Home" at bounding box center [758, 635] width 92 height 14
